Goal: Task Accomplishment & Management: Use online tool/utility

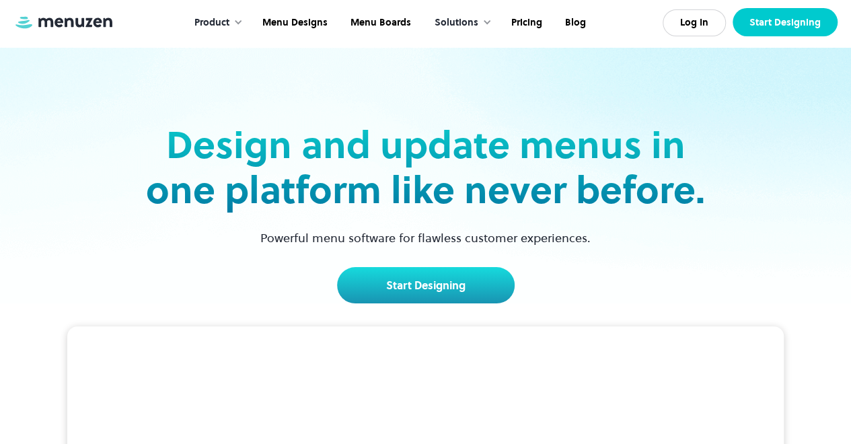
click at [787, 26] on link "Start Designing" at bounding box center [785, 22] width 105 height 28
